Goal: Find contact information: Find contact information

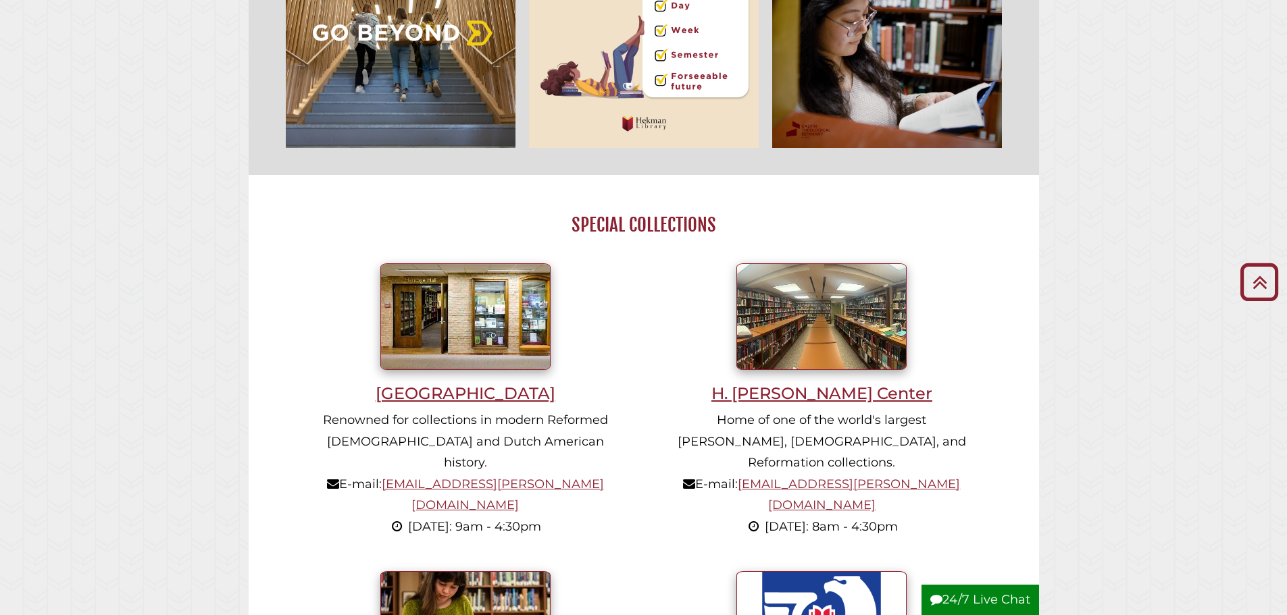
scroll to position [1148, 0]
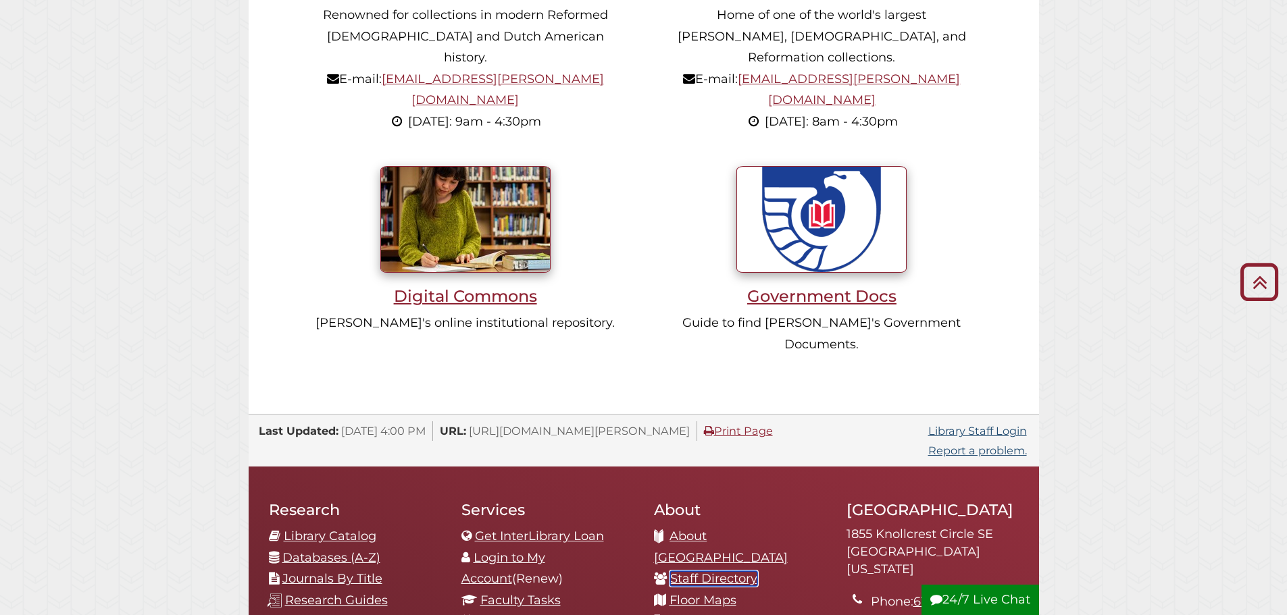
click at [701, 571] on link "Staff Directory" at bounding box center [713, 578] width 87 height 15
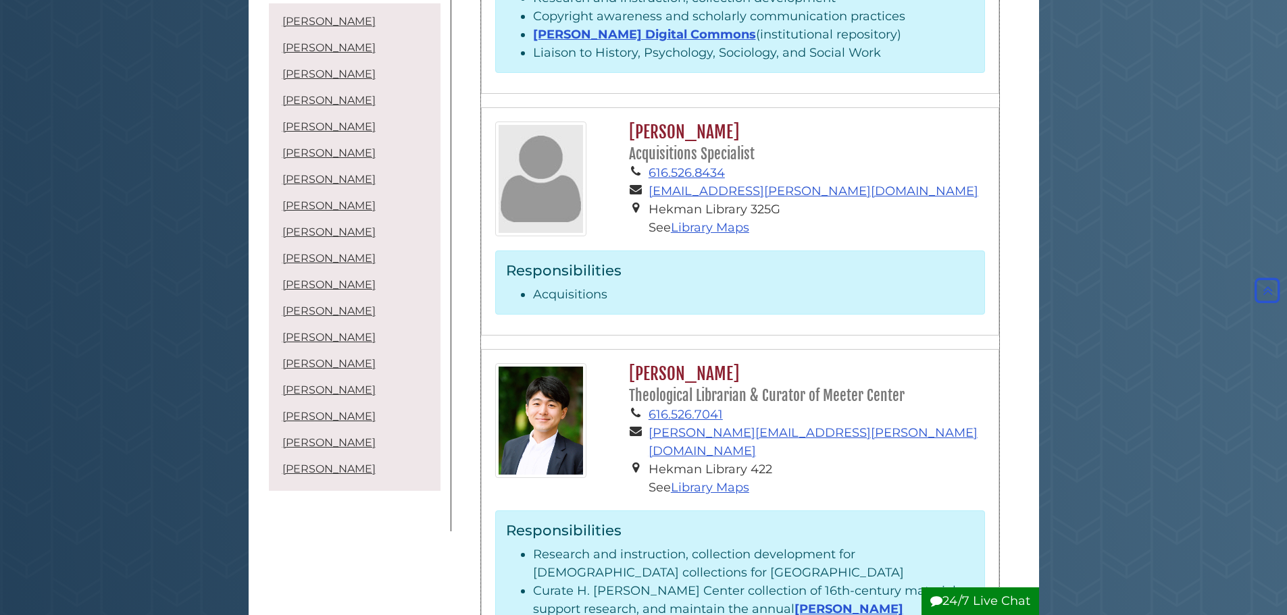
scroll to position [540, 0]
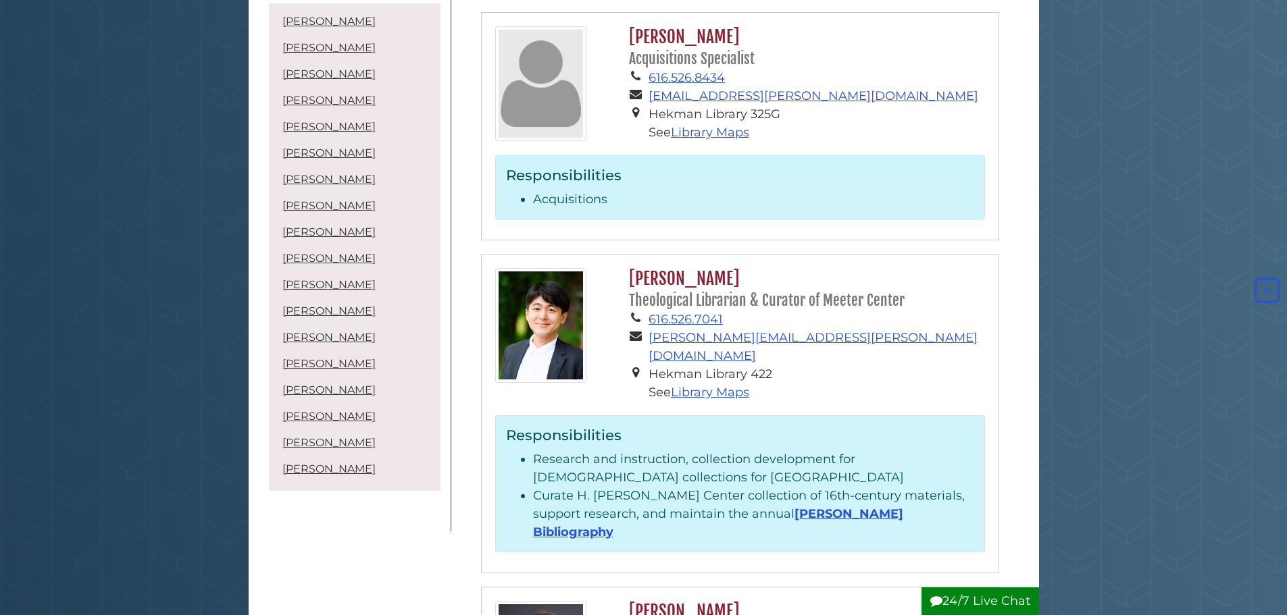
drag, startPoint x: 761, startPoint y: 442, endPoint x: 1123, endPoint y: 232, distance: 418.3
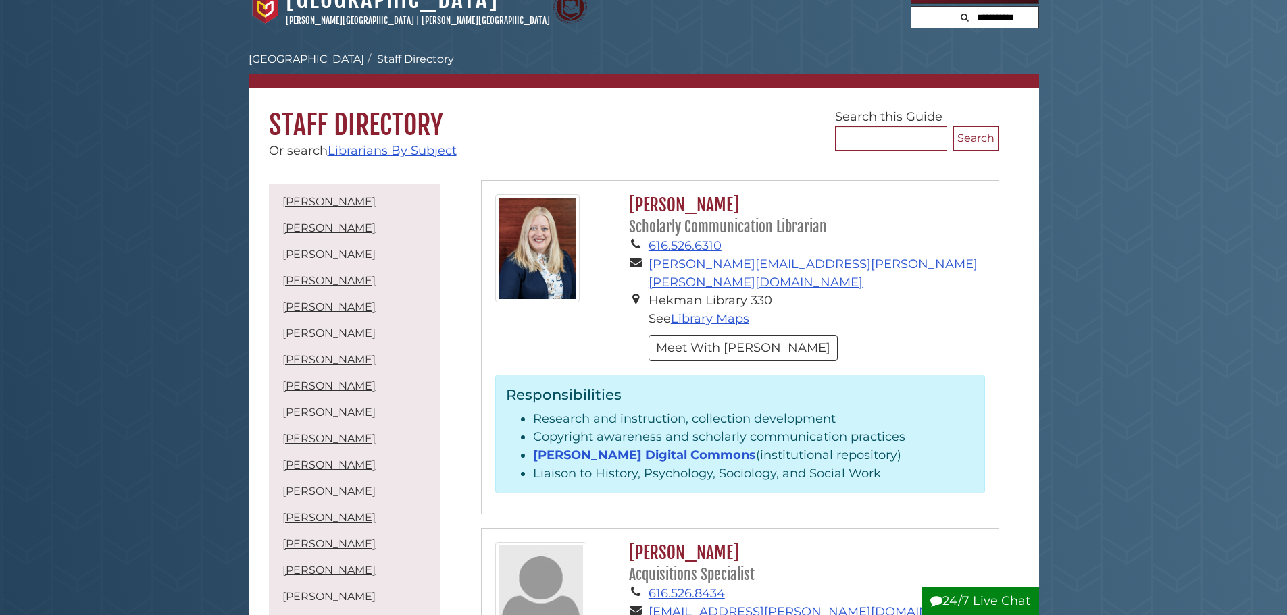
scroll to position [0, 0]
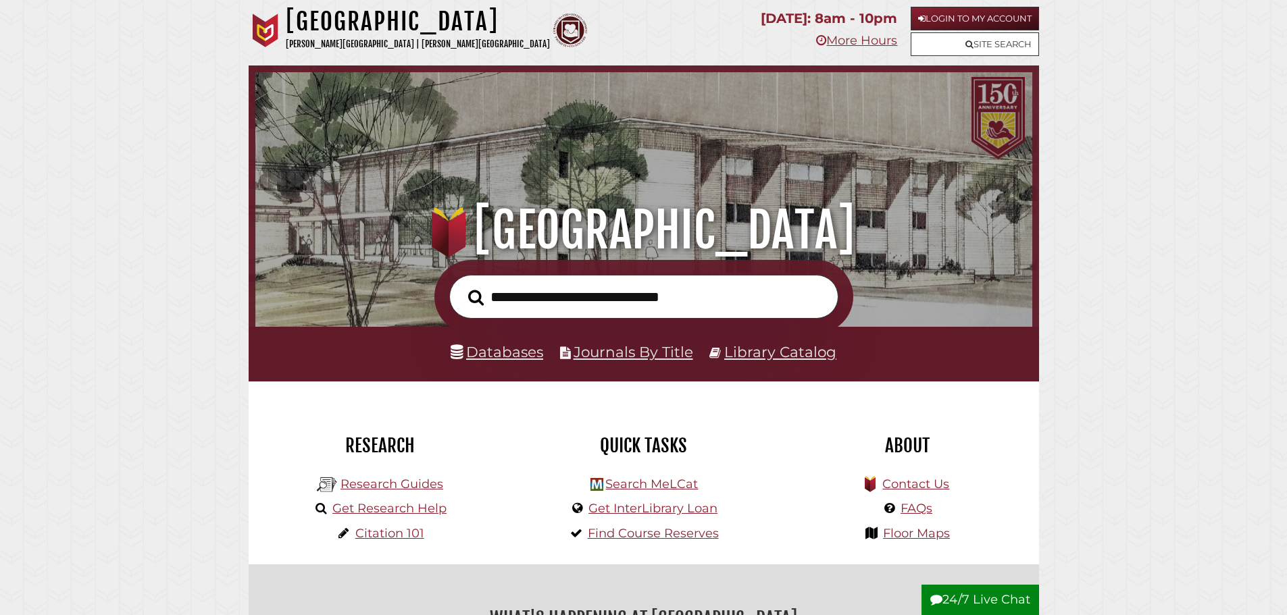
scroll to position [257, 770]
